Goal: Transaction & Acquisition: Purchase product/service

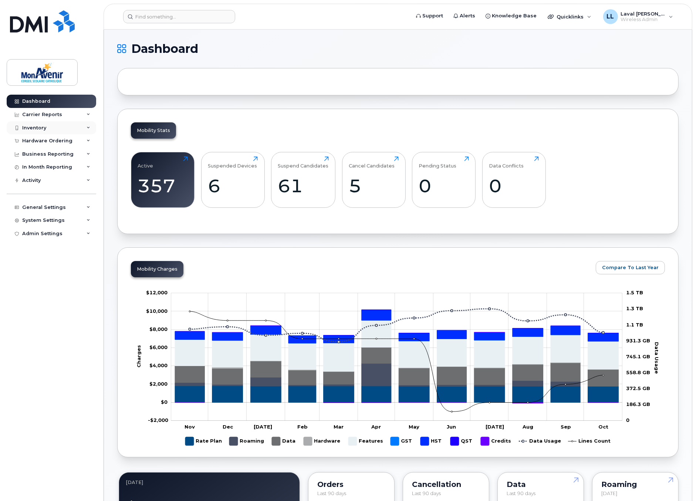
click at [28, 124] on div "Inventory" at bounding box center [51, 127] width 89 height 13
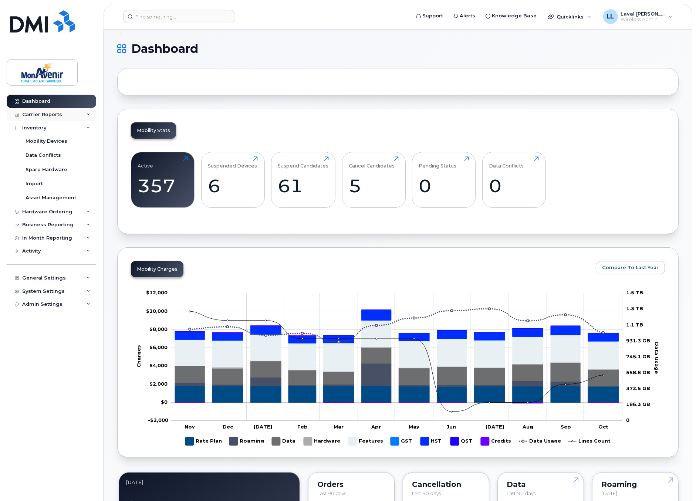
click at [31, 109] on div "Carrier Reports" at bounding box center [51, 114] width 89 height 13
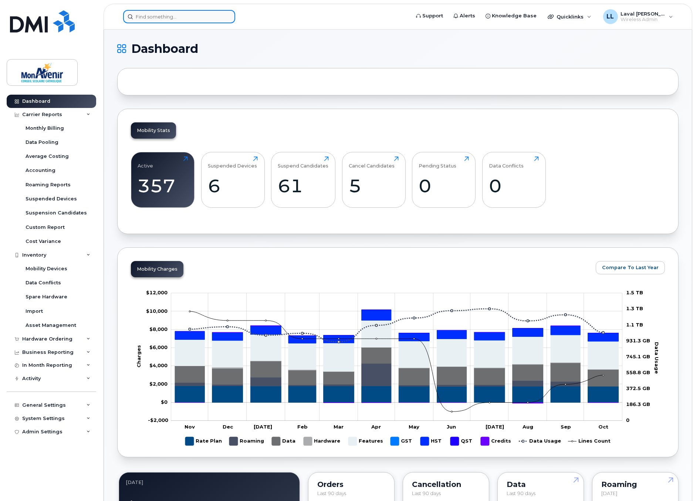
click at [160, 13] on input at bounding box center [179, 16] width 112 height 13
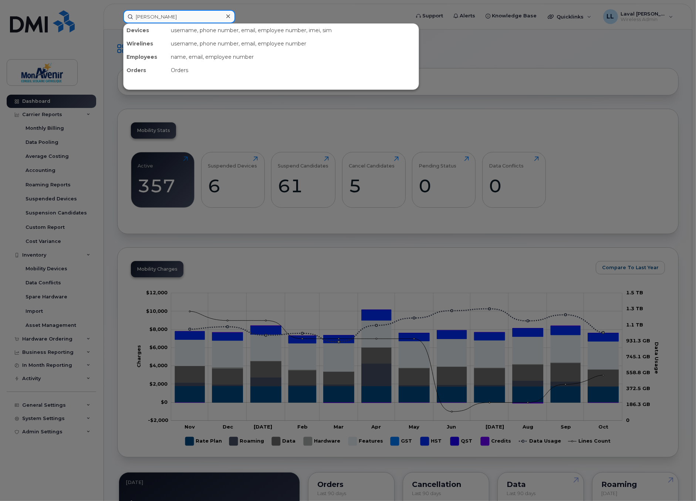
type input "isabelle"
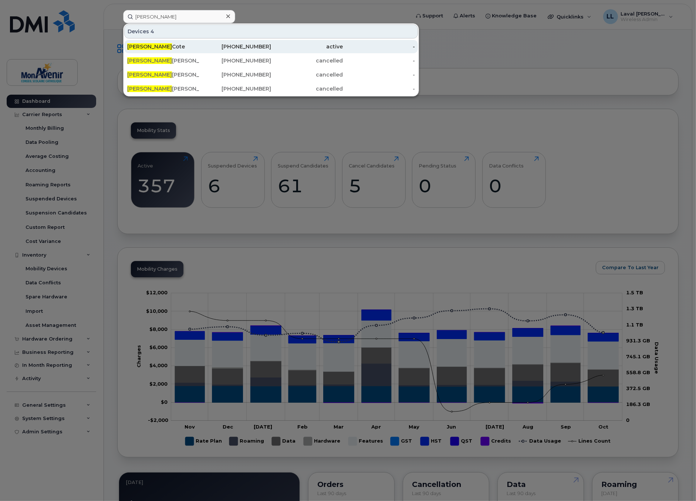
click at [149, 46] on div "Isabelle Cote" at bounding box center [163, 46] width 72 height 7
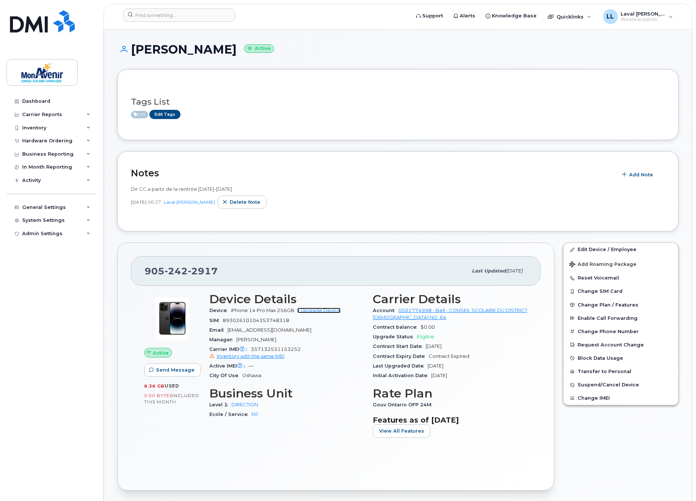
drag, startPoint x: 324, startPoint y: 309, endPoint x: 342, endPoint y: 296, distance: 21.8
click at [324, 309] on link "+ Upgrade Device" at bounding box center [318, 310] width 43 height 6
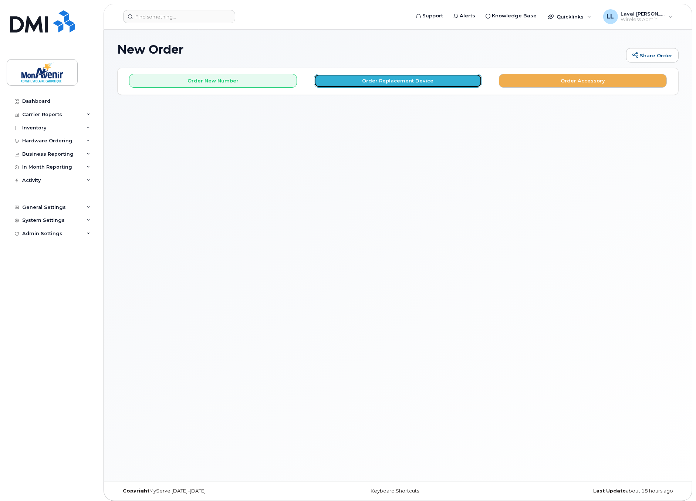
click at [426, 75] on button "Order Replacement Device" at bounding box center [398, 81] width 168 height 14
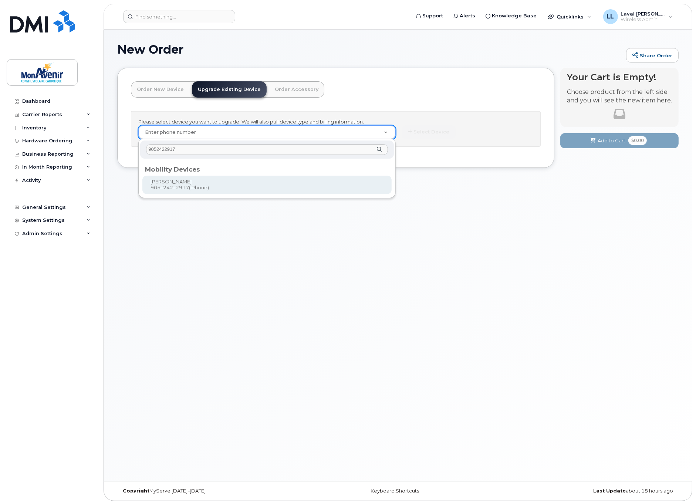
type input "9052422917"
type input "319069"
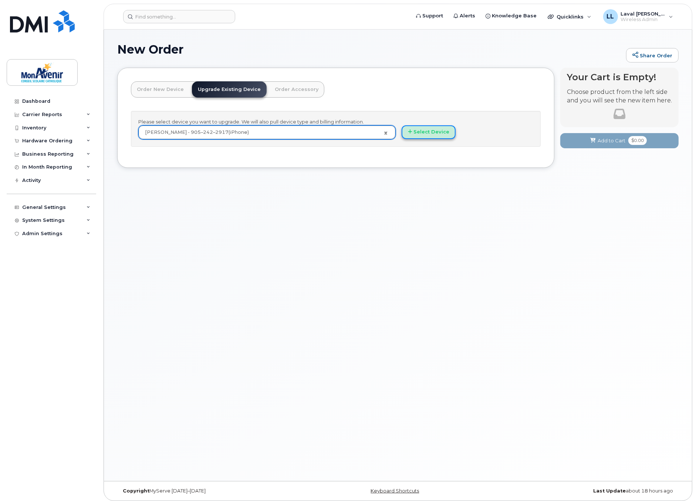
click at [418, 135] on button "Select Device" at bounding box center [428, 132] width 54 height 14
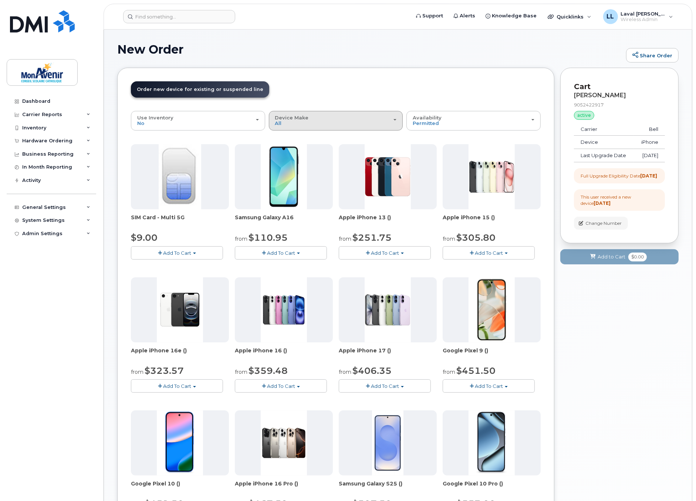
click at [301, 127] on button "Device Make All Android iPhone" at bounding box center [336, 120] width 134 height 19
click at [290, 164] on label "iPhone" at bounding box center [284, 166] width 27 height 9
click at [0, 0] on input "iPhone" at bounding box center [0, 0] width 0 height 0
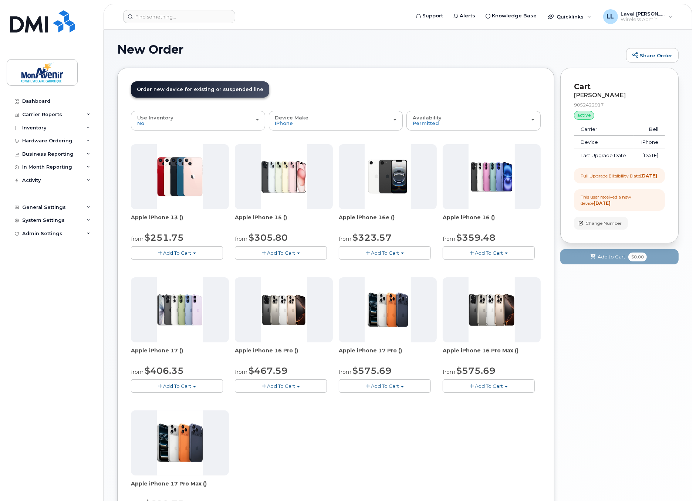
scroll to position [122, 0]
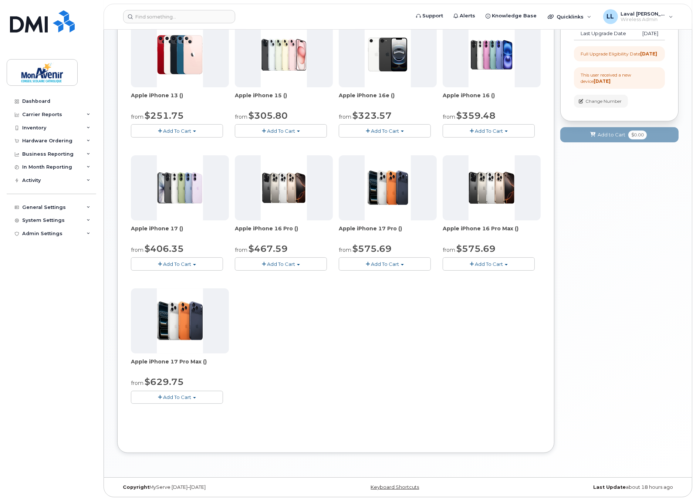
click at [174, 393] on button "Add To Cart" at bounding box center [177, 397] width 92 height 13
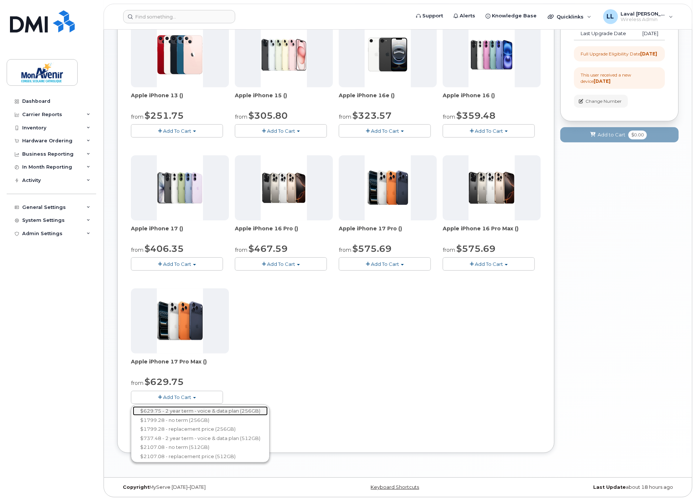
drag, startPoint x: 212, startPoint y: 412, endPoint x: 225, endPoint y: 408, distance: 13.6
click at [212, 411] on link "$629.75 - 2 year term - voice & data plan (256GB)" at bounding box center [200, 410] width 135 height 9
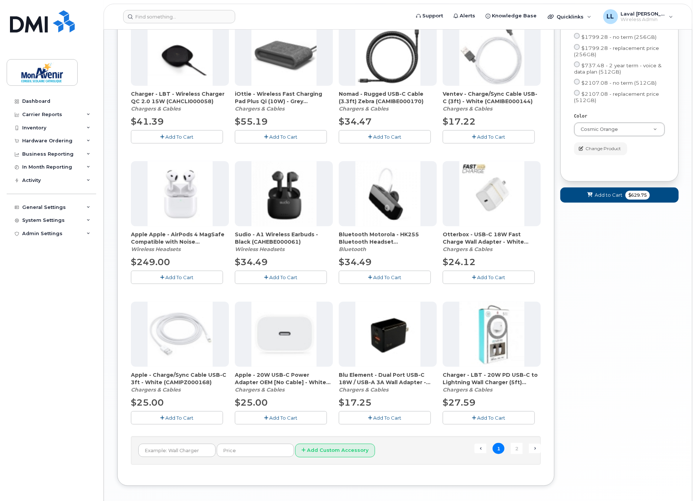
scroll to position [320, 0]
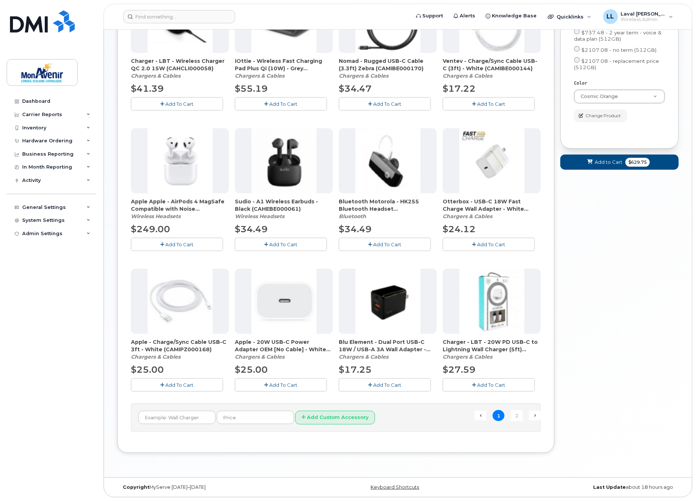
click at [283, 384] on span "Add To Cart" at bounding box center [283, 385] width 28 height 6
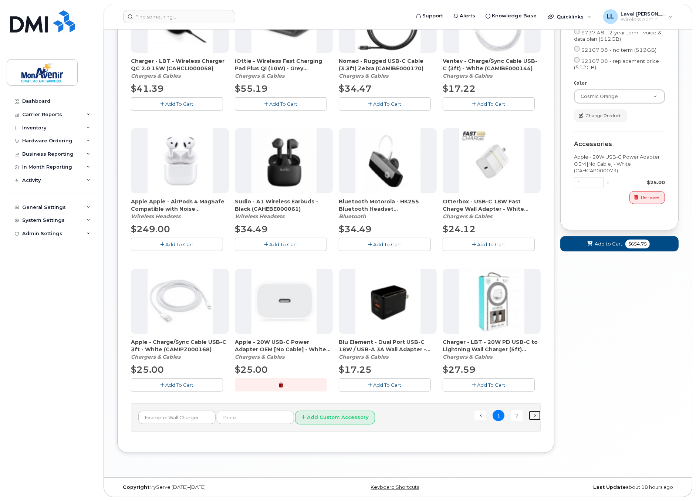
click at [535, 418] on link "Next →" at bounding box center [534, 416] width 12 height 10
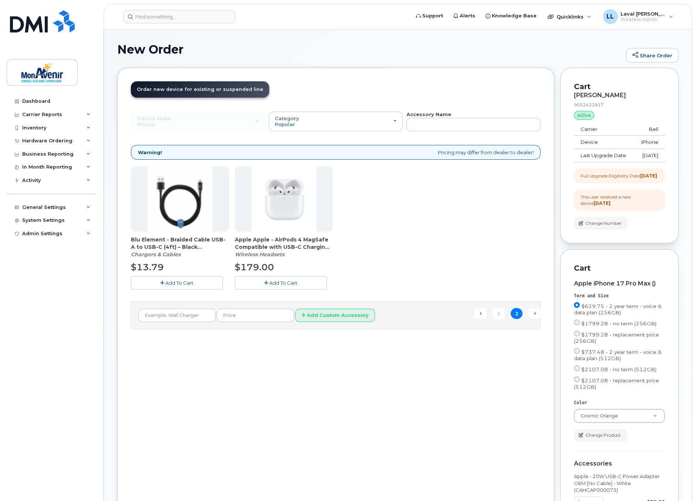
scroll to position [41, 0]
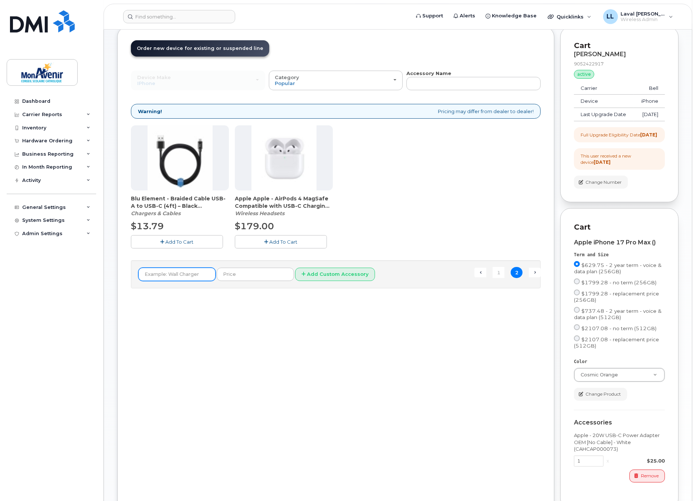
click at [164, 276] on input "text" at bounding box center [176, 274] width 77 height 13
type input "Black Otterbox for iphone 17ProMax"
click at [226, 275] on input "text" at bounding box center [255, 274] width 77 height 13
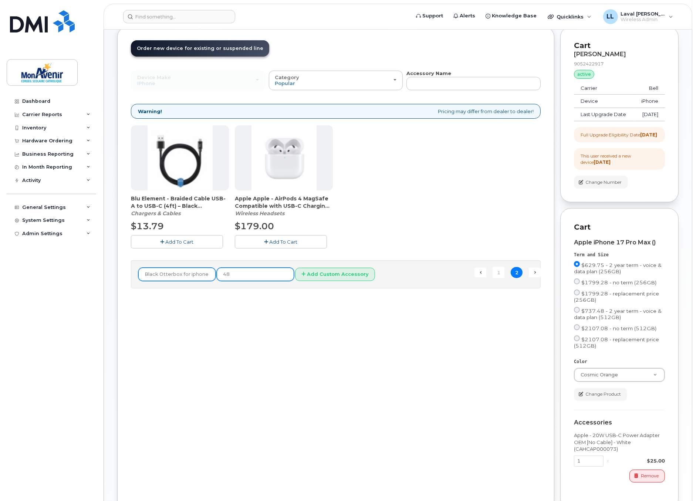
type input "48"
click at [183, 273] on input "Black Otterbox for iphone 17ProMax" at bounding box center [176, 274] width 77 height 13
click at [180, 276] on input "Black Otterbox for iphone 17ProMax" at bounding box center [176, 274] width 77 height 13
type input "Black Otterbox Case for iphone 17ProMax"
click at [304, 279] on button "Add Custom Accessory" at bounding box center [335, 275] width 80 height 14
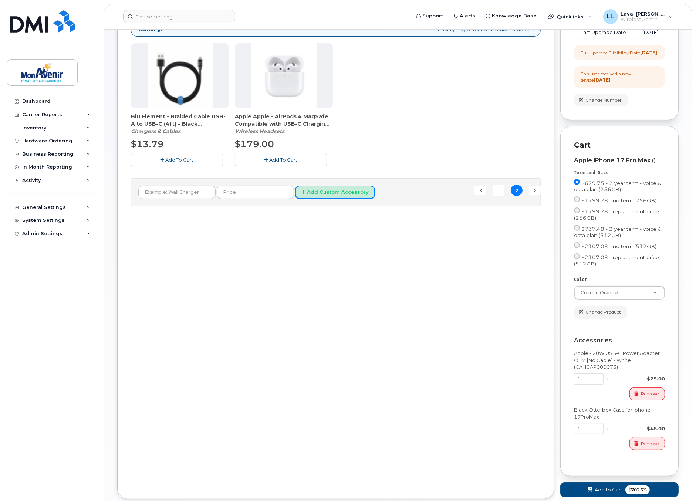
scroll to position [183, 0]
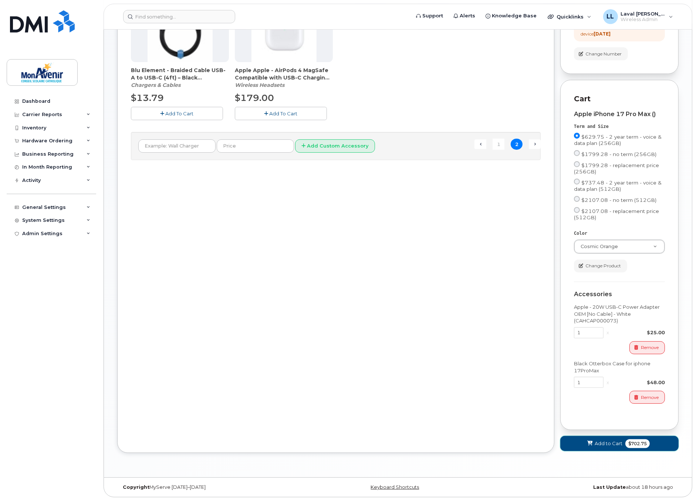
click at [635, 445] on span "$702.75" at bounding box center [637, 443] width 24 height 9
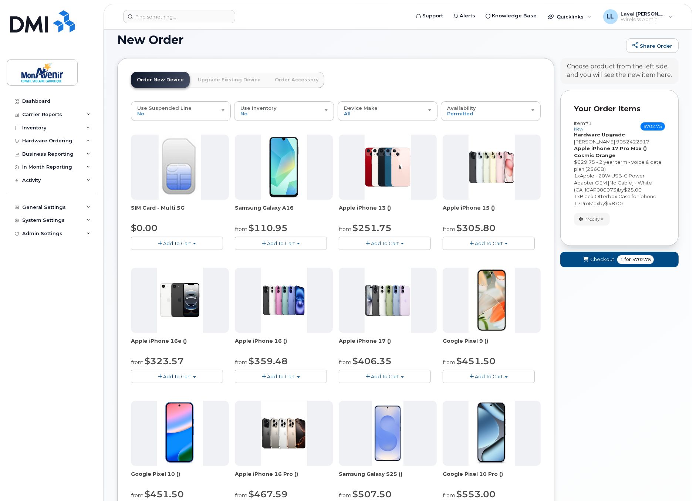
scroll to position [0, 0]
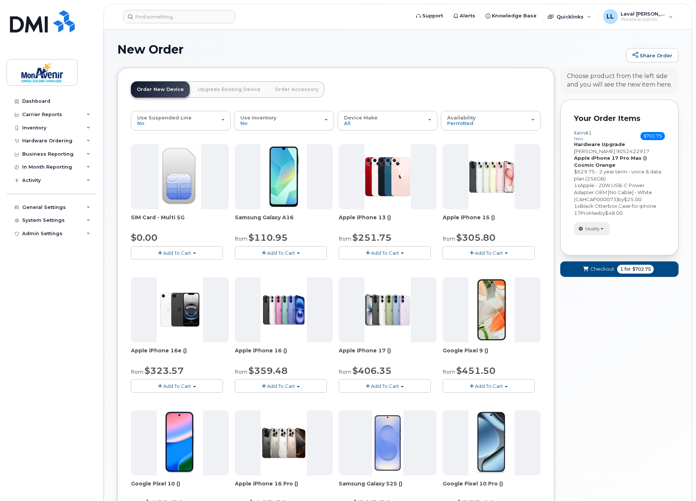
click at [599, 230] on span "Modify" at bounding box center [592, 228] width 14 height 7
click at [601, 237] on link "change" at bounding box center [609, 239] width 70 height 9
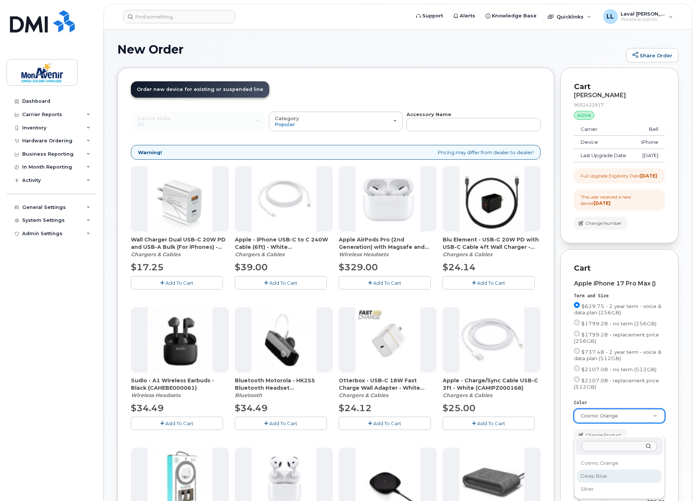
select select "Deep Blue"
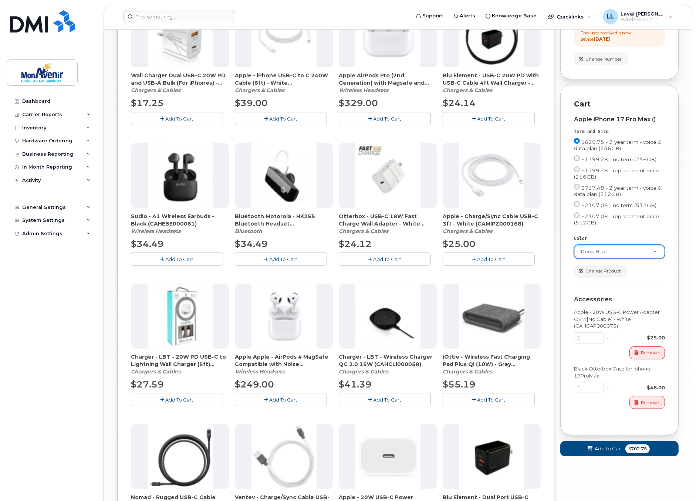
scroll to position [205, 0]
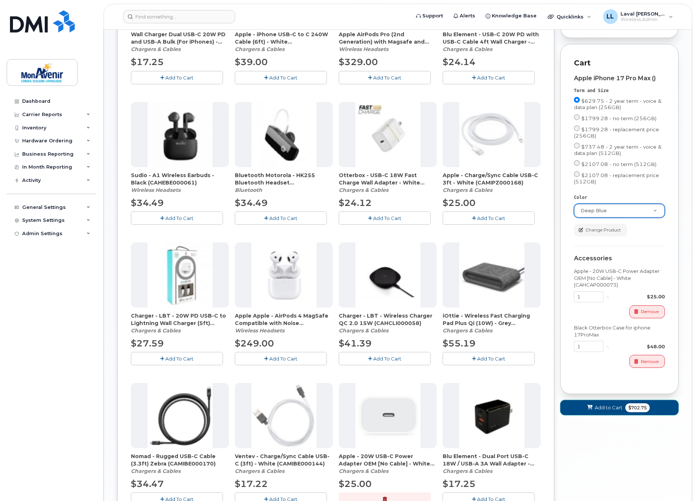
click at [630, 412] on span "$702.75" at bounding box center [637, 407] width 24 height 9
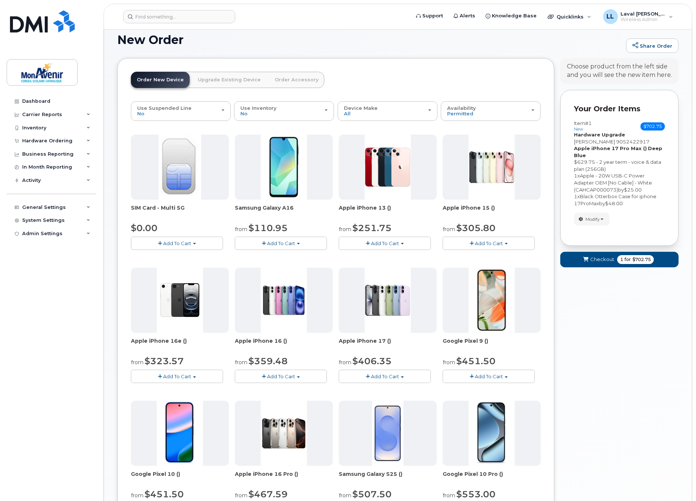
scroll to position [0, 0]
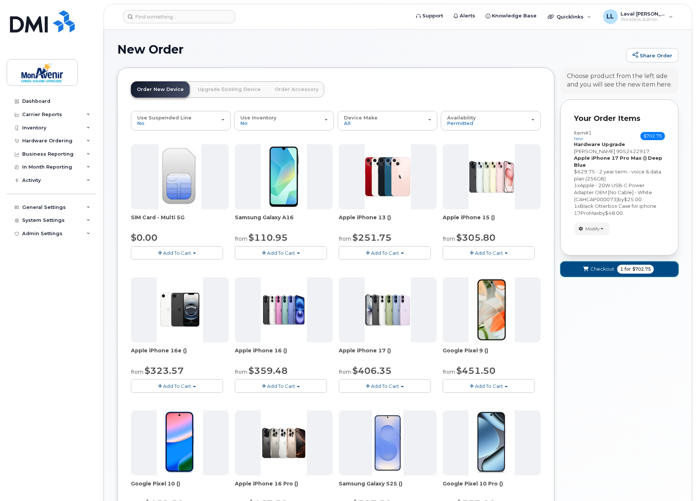
click at [630, 268] on span "for" at bounding box center [627, 269] width 9 height 7
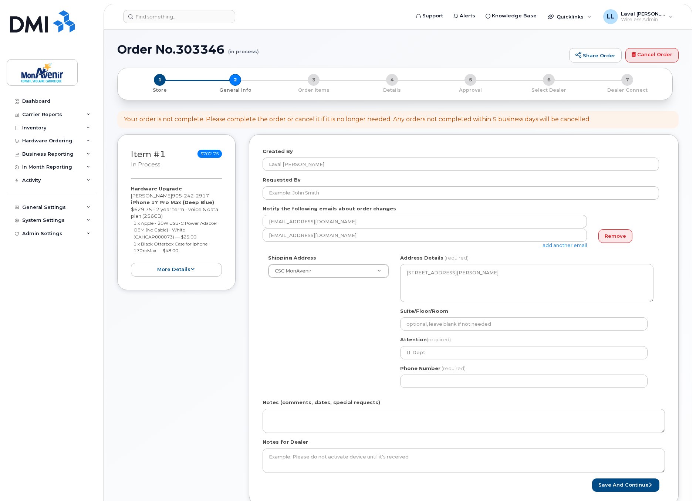
select select
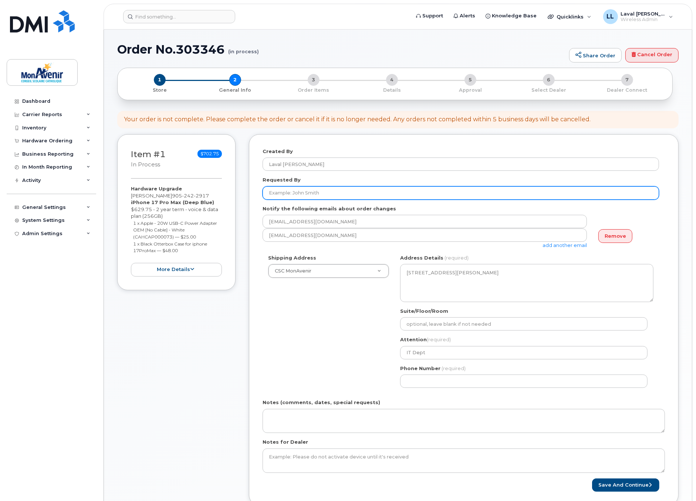
click at [328, 194] on input "Requested By" at bounding box center [460, 192] width 396 height 13
type input "Isabelle Coté"
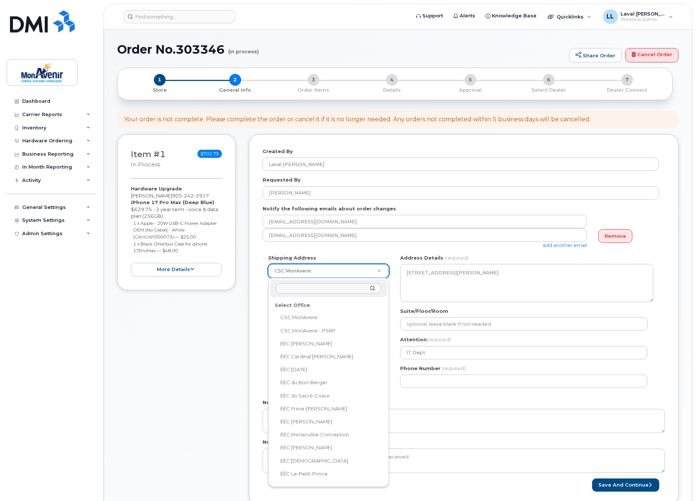
click at [316, 292] on input "text" at bounding box center [328, 288] width 105 height 11
type input "jamo"
select select
type textarea "2350, boulevard Woodglade Peterborough Ontario K9K 2L1"
type input "School Office"
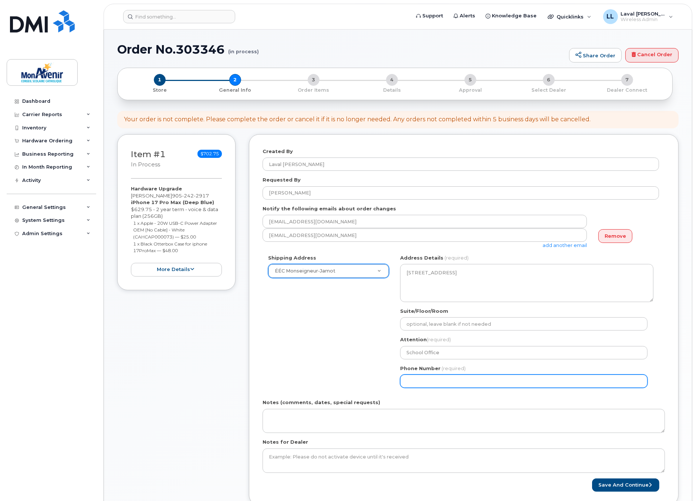
click at [429, 381] on input "Phone Number" at bounding box center [523, 380] width 247 height 13
click at [429, 380] on input "Phone Number" at bounding box center [523, 380] width 247 height 13
select select
type input "905242291"
select select
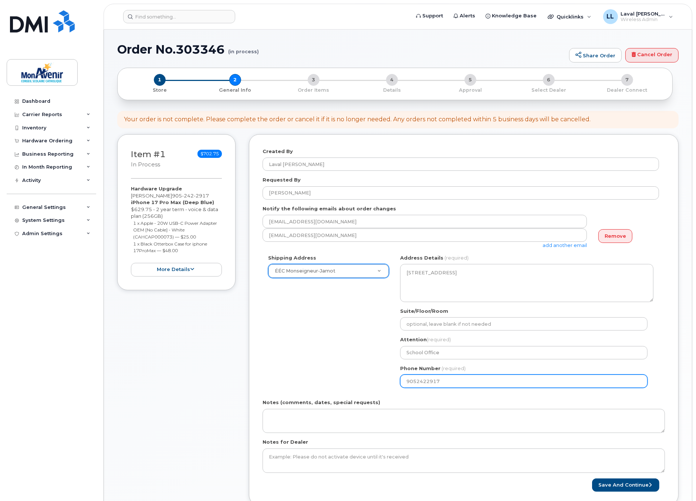
scroll to position [41, 0]
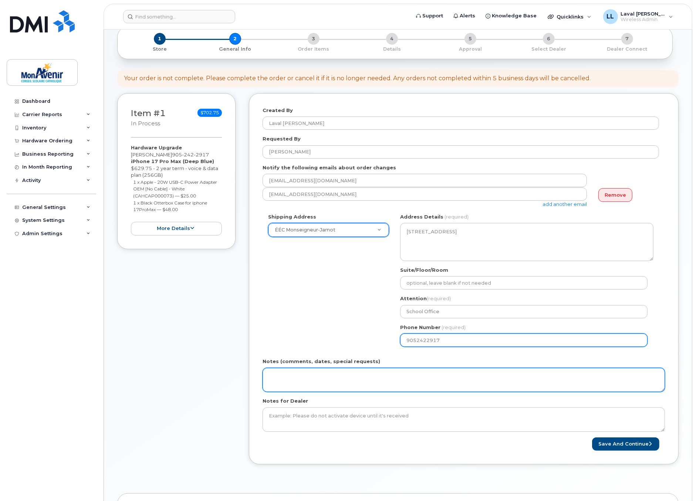
type input "9052422917"
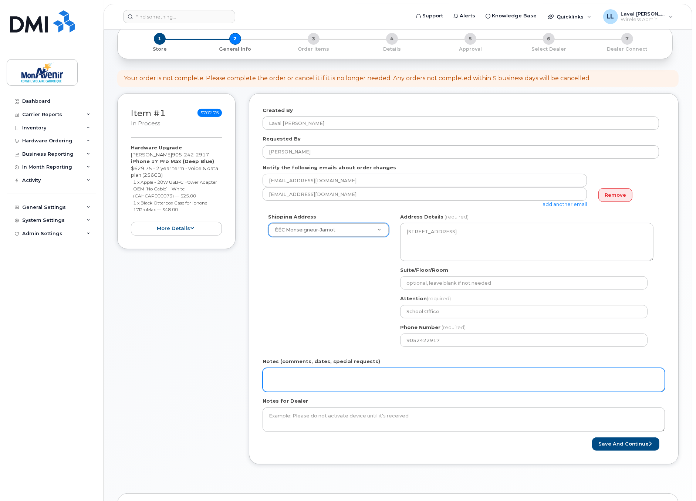
click at [460, 368] on textarea "Notes (comments, dates, special requests)" at bounding box center [463, 380] width 402 height 24
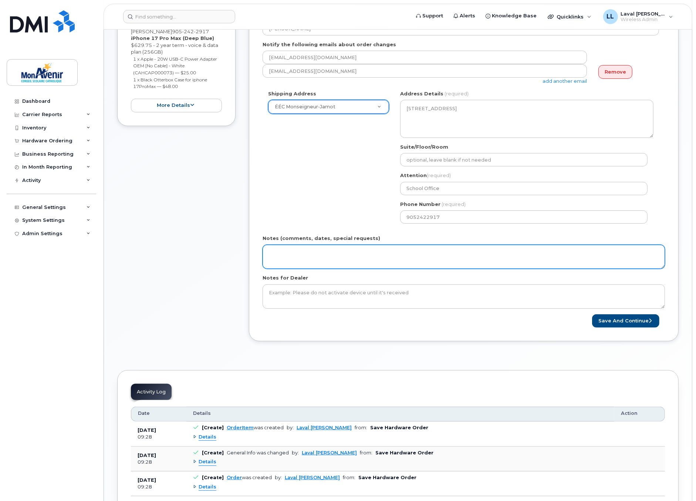
scroll to position [205, 0]
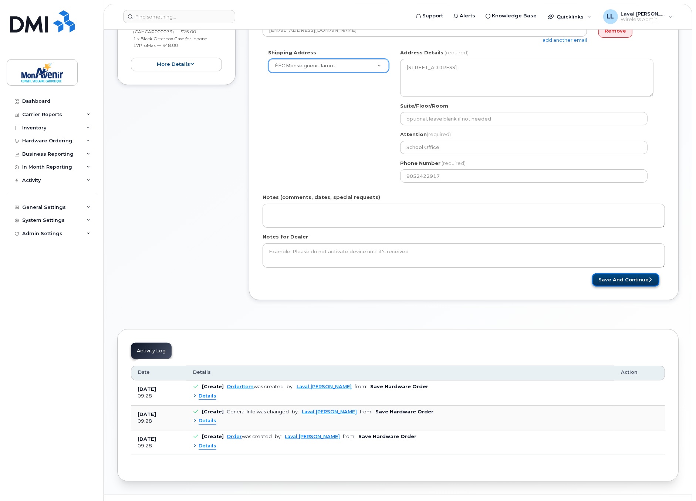
click at [627, 279] on button "Save and Continue" at bounding box center [625, 280] width 67 height 14
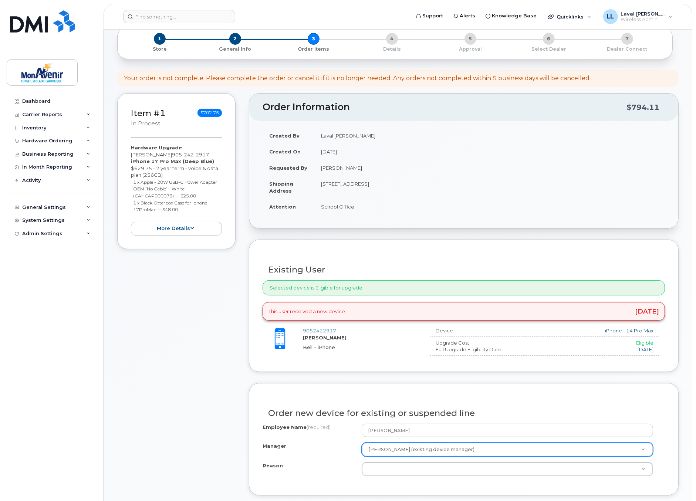
scroll to position [82, 0]
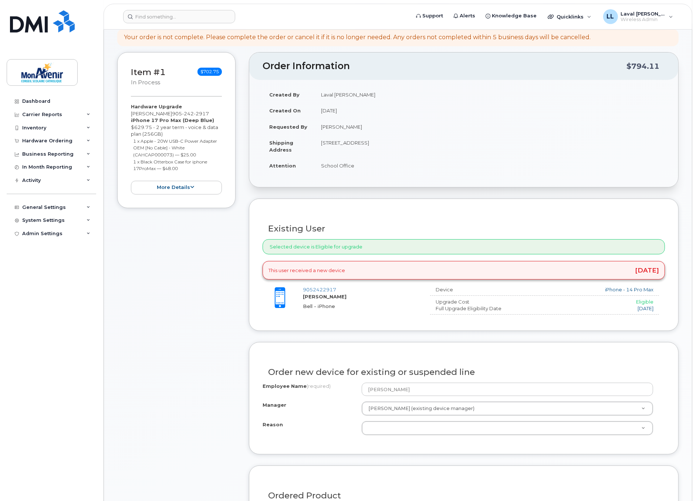
drag, startPoint x: 177, startPoint y: 353, endPoint x: 180, endPoint y: 356, distance: 4.7
click at [178, 354] on div "Item #1 in process $702.75 Hardware Upgrade [PERSON_NAME] [PHONE_NUMBER] iPhone…" at bounding box center [176, 391] width 118 height 678
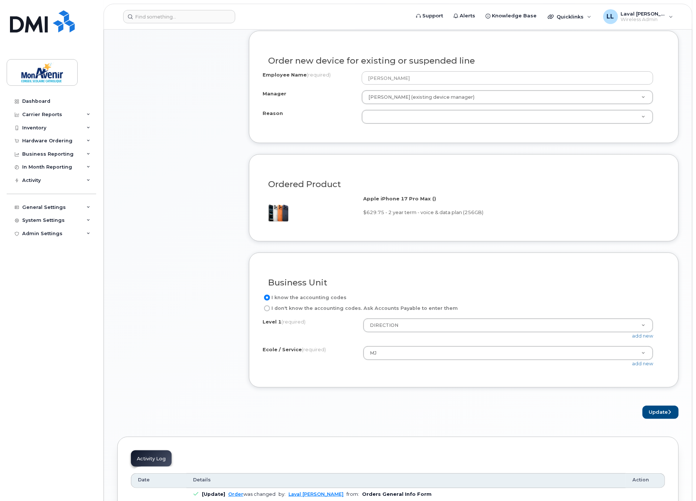
scroll to position [270, 0]
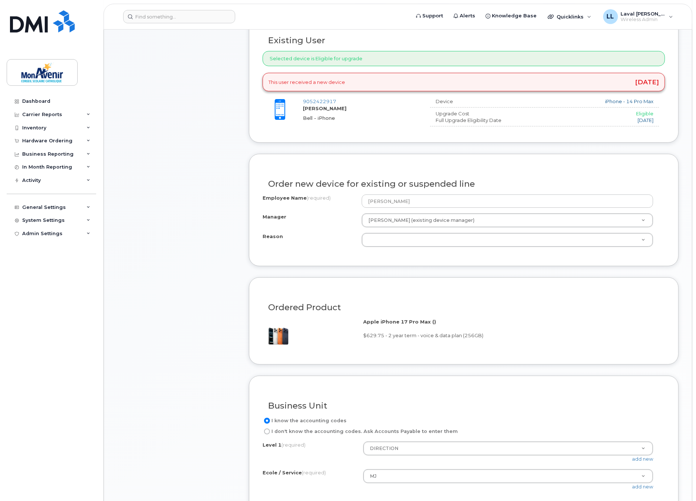
click at [376, 248] on div "Employee Name (required) [PERSON_NAME] Manager [PERSON_NAME] (existing device m…" at bounding box center [463, 223] width 402 height 58
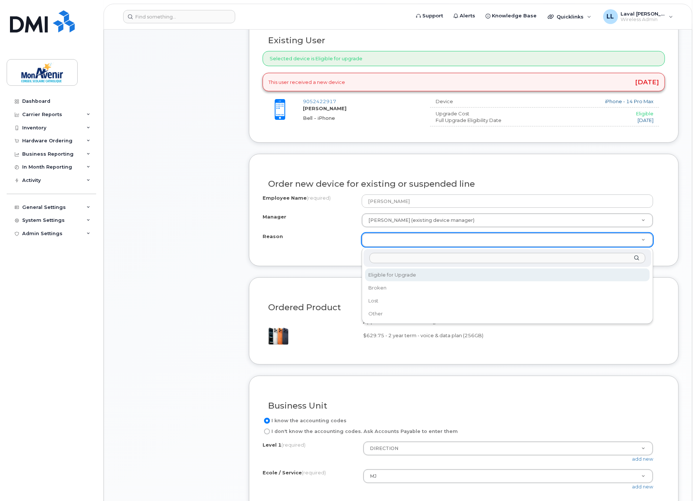
drag, startPoint x: 400, startPoint y: 273, endPoint x: 395, endPoint y: 273, distance: 5.2
select select "eligible_for_upgrade"
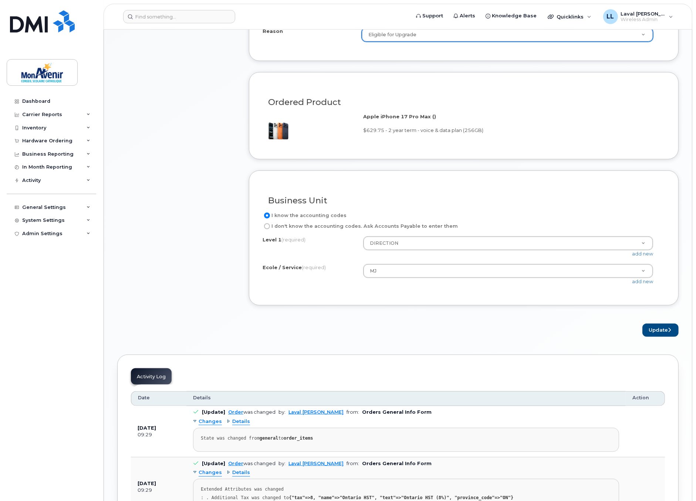
scroll to position [516, 0]
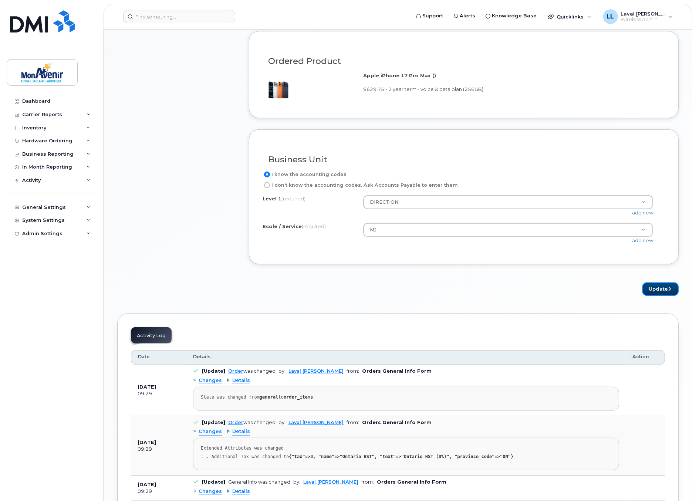
drag, startPoint x: 655, startPoint y: 286, endPoint x: 629, endPoint y: 289, distance: 26.7
click at [656, 286] on button "Update" at bounding box center [660, 289] width 36 height 14
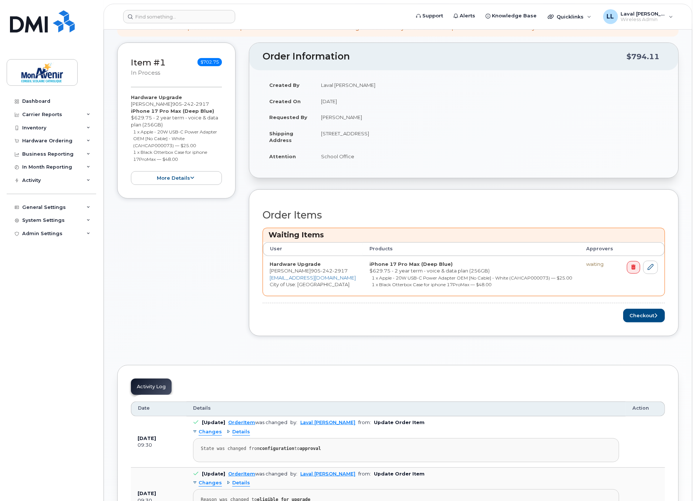
scroll to position [164, 0]
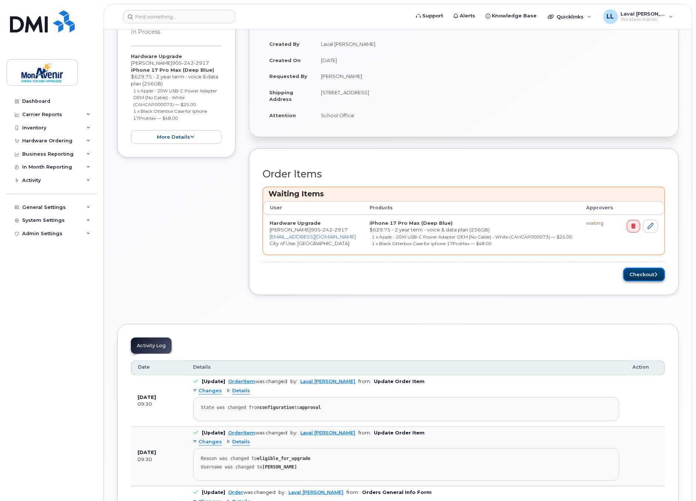
click at [653, 276] on button "Checkout" at bounding box center [644, 275] width 42 height 14
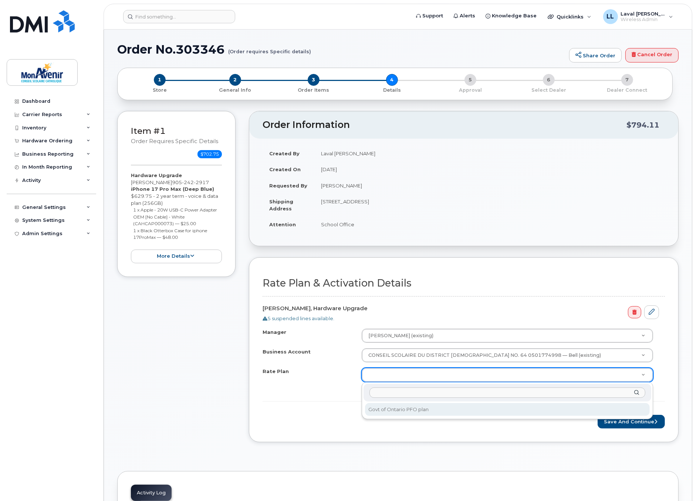
select select "Govt of Ontario PFO plan"
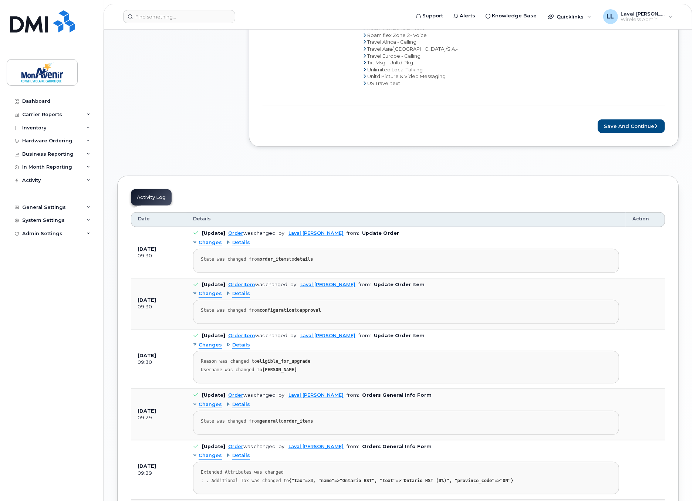
scroll to position [493, 0]
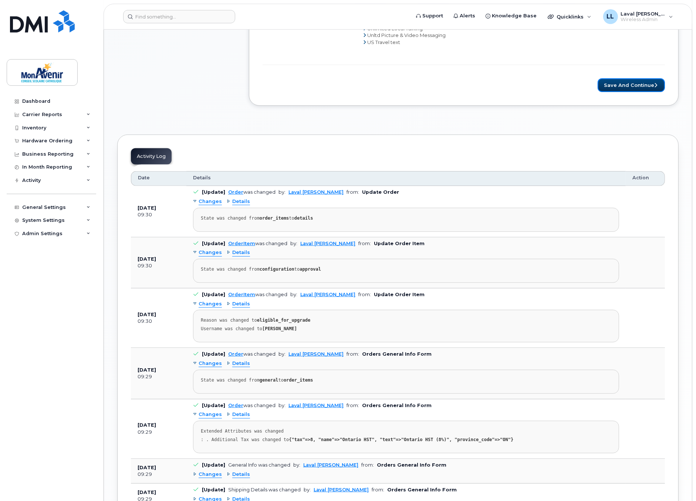
drag, startPoint x: 628, startPoint y: 84, endPoint x: 618, endPoint y: 102, distance: 20.0
click at [628, 84] on button "Save and Continue" at bounding box center [630, 85] width 67 height 14
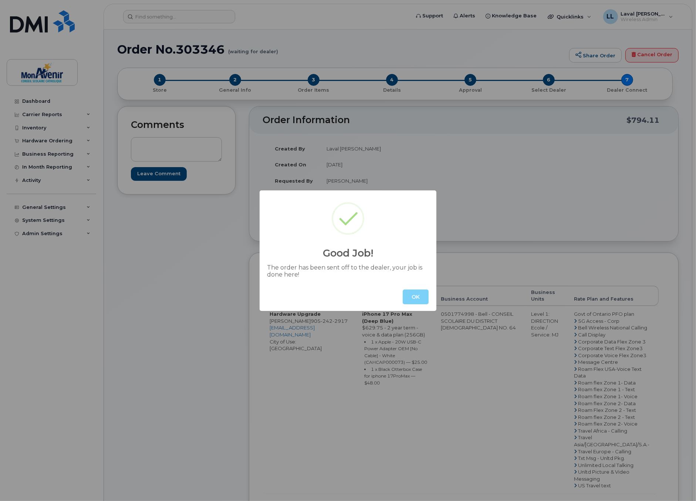
click at [414, 301] on button "OK" at bounding box center [415, 296] width 26 height 15
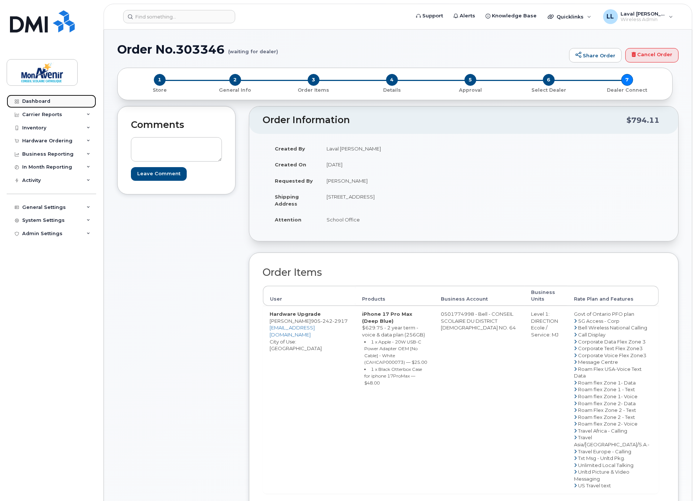
click at [35, 99] on div "Dashboard" at bounding box center [36, 101] width 28 height 6
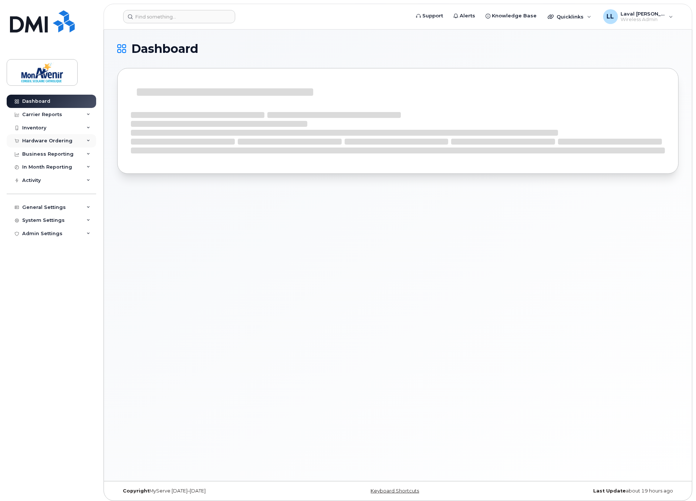
click at [46, 141] on div "Hardware Ordering" at bounding box center [47, 141] width 50 height 6
click at [0, 0] on div "Orders" at bounding box center [0, 0] width 0 height 0
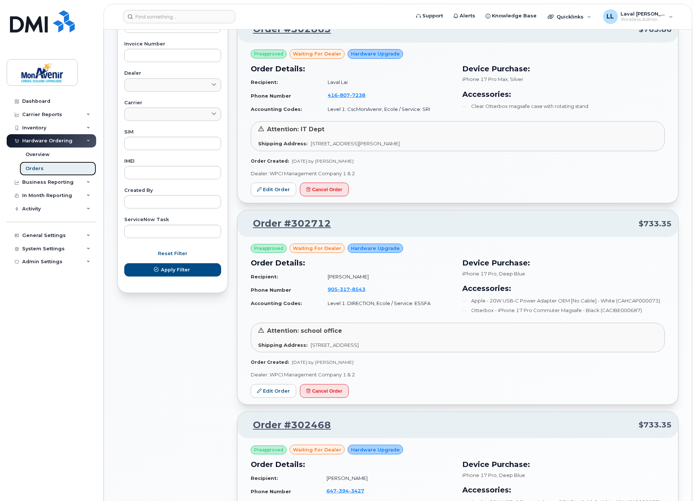
scroll to position [328, 0]
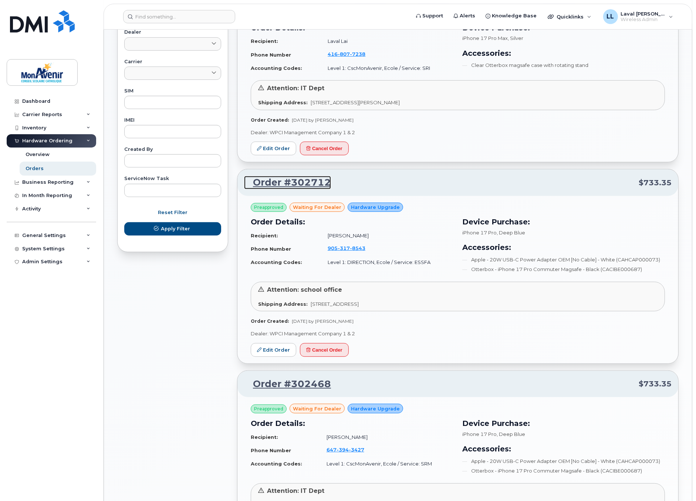
click at [300, 181] on link "Order #302712" at bounding box center [287, 182] width 87 height 13
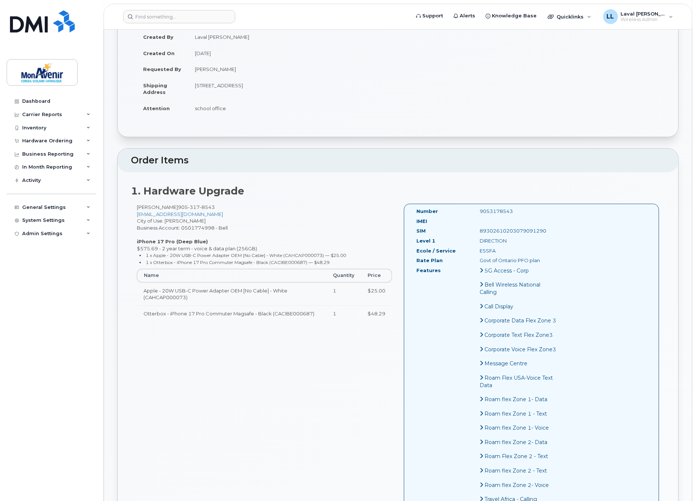
scroll to position [123, 0]
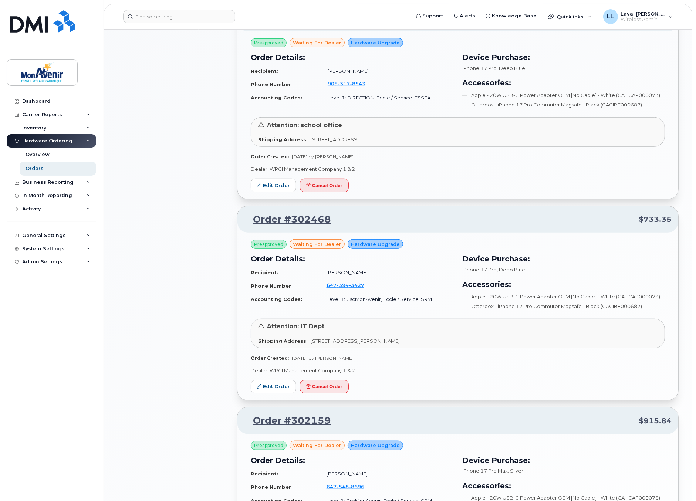
scroll to position [534, 0]
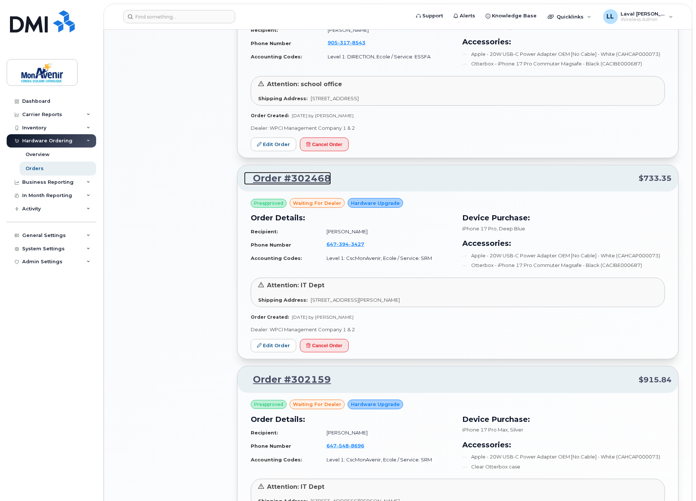
click at [282, 178] on link "Order #302468" at bounding box center [287, 178] width 87 height 13
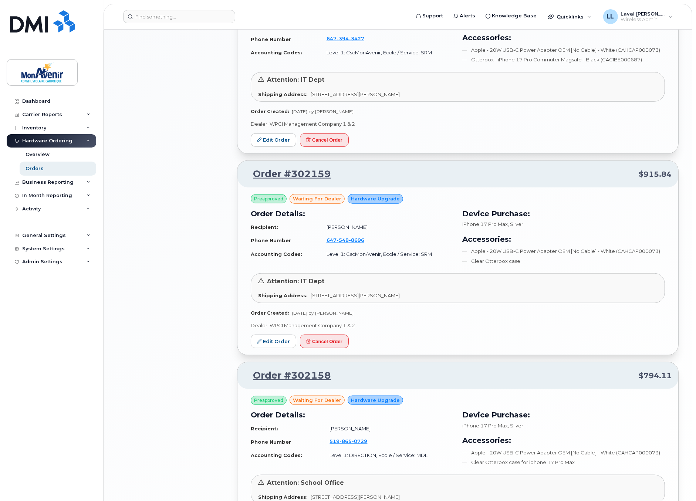
scroll to position [780, 0]
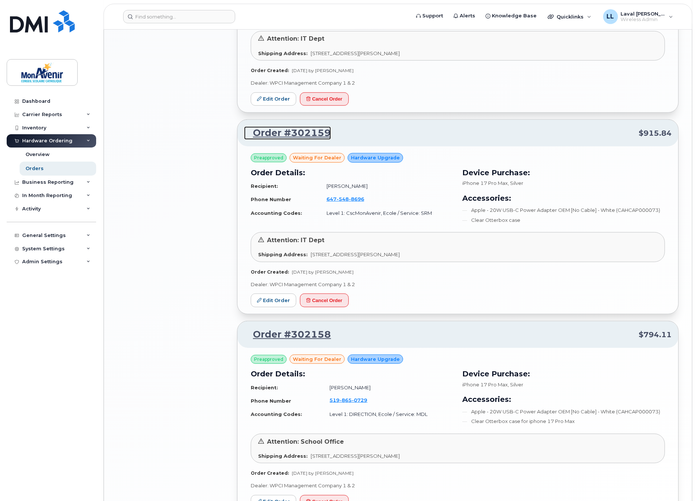
click at [299, 134] on link "Order #302159" at bounding box center [287, 132] width 87 height 13
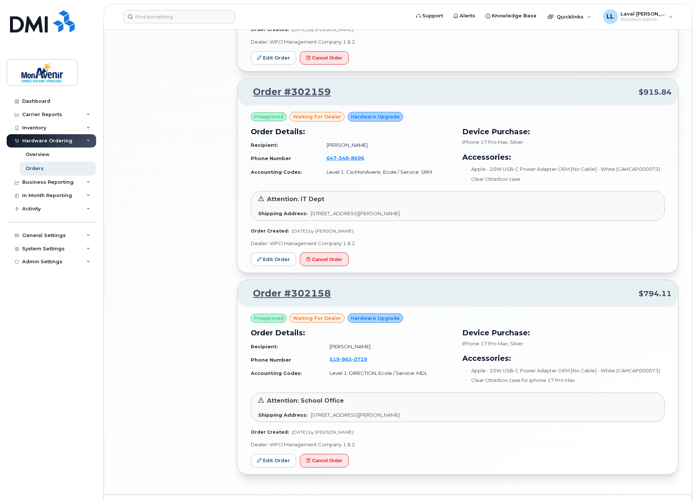
scroll to position [839, 0]
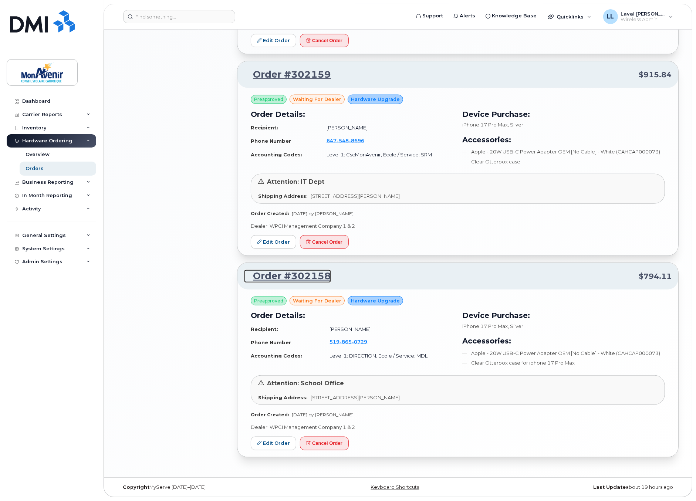
click at [275, 277] on link "Order #302158" at bounding box center [287, 275] width 87 height 13
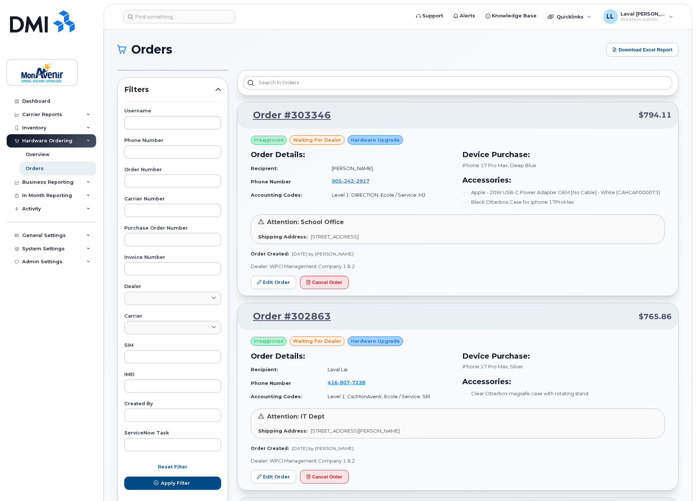
scroll to position [82, 0]
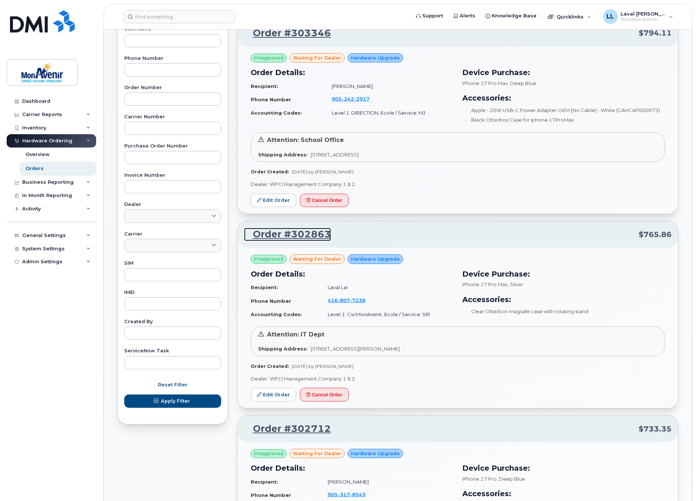
click at [279, 232] on link "Order #302863" at bounding box center [287, 234] width 87 height 13
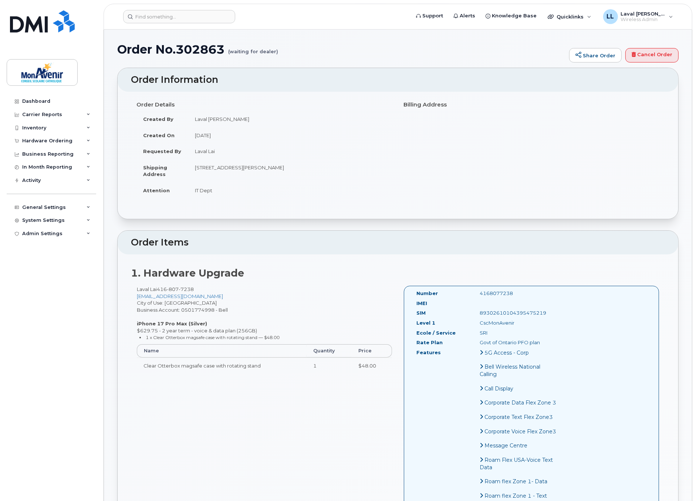
scroll to position [41, 0]
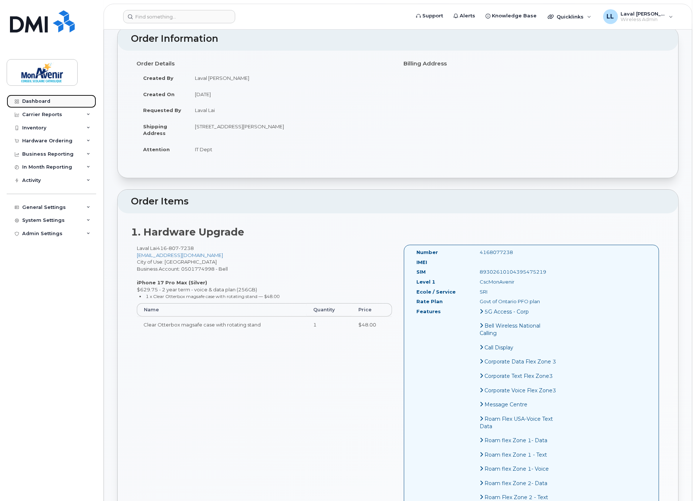
click at [31, 105] on link "Dashboard" at bounding box center [51, 101] width 89 height 13
click at [34, 102] on div "Dashboard" at bounding box center [36, 101] width 28 height 6
